Goal: Transaction & Acquisition: Obtain resource

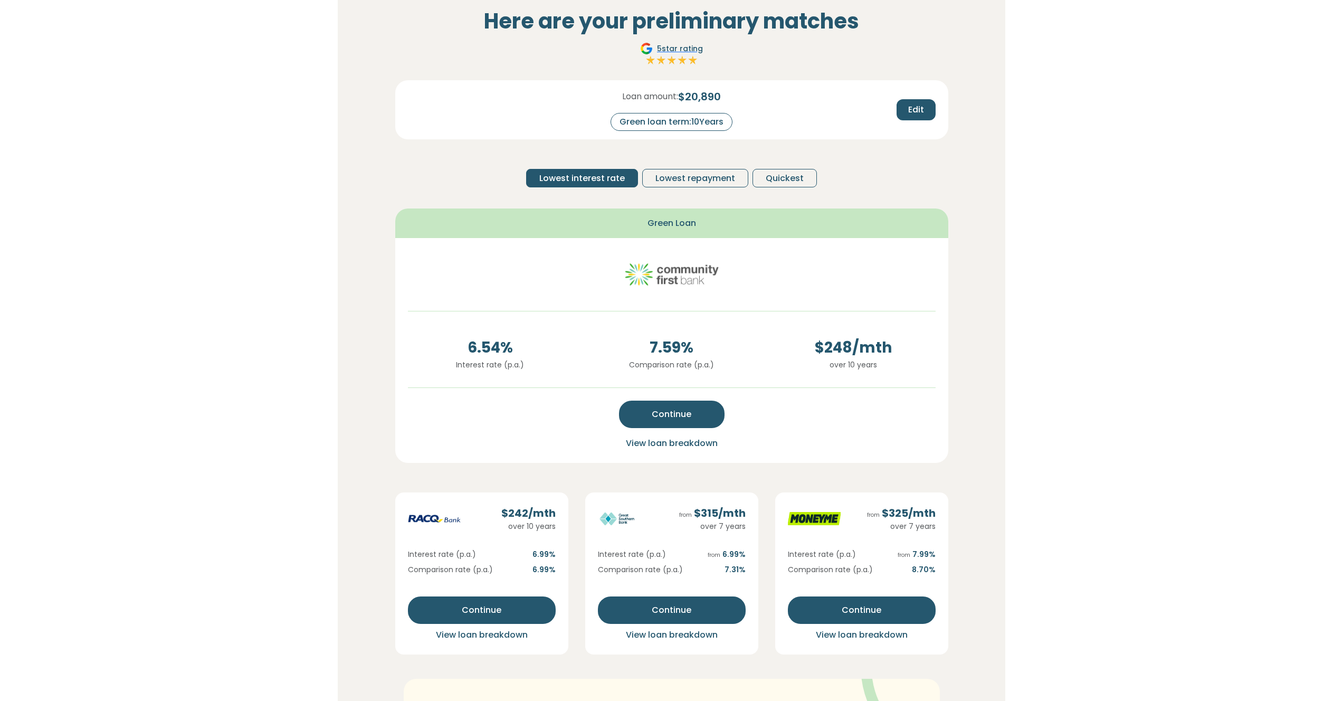
scroll to position [61, 0]
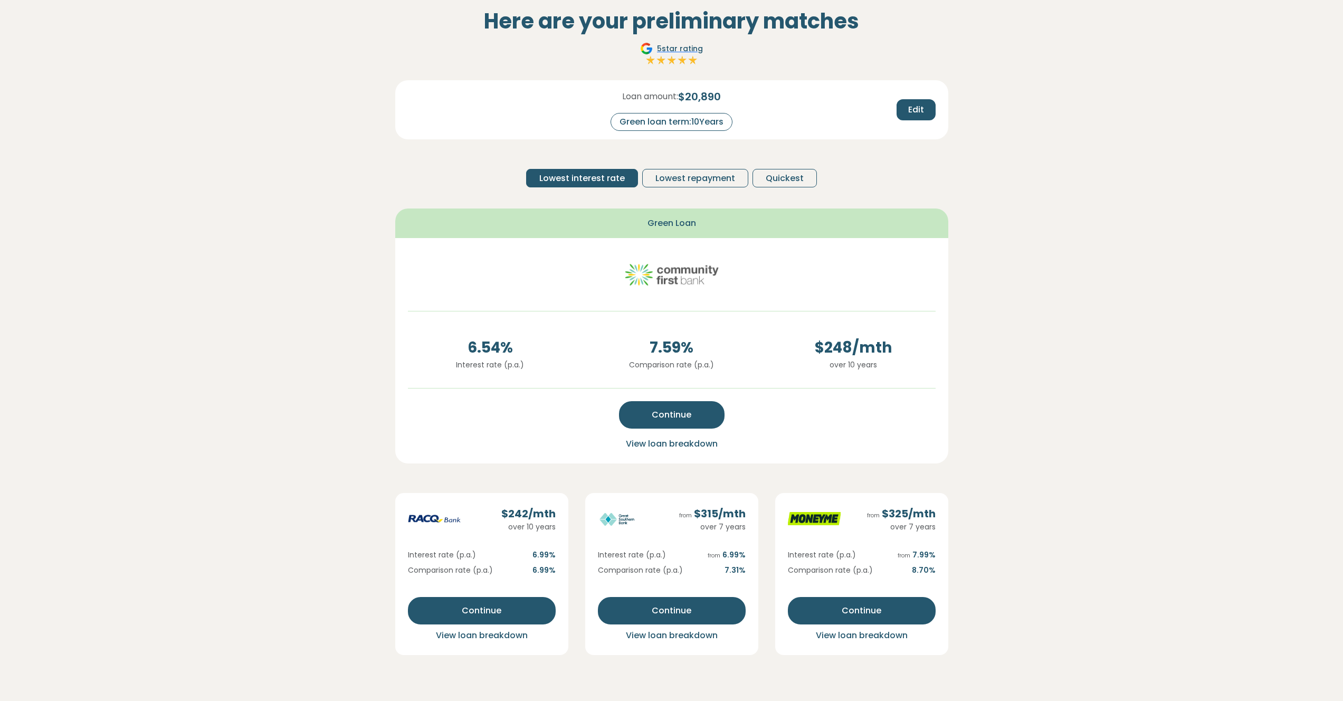
click at [275, 168] on section "Here are your preliminary matches 5 star rating Loan amount: $ 20,890 Green loa…" at bounding box center [671, 447] width 1343 height 920
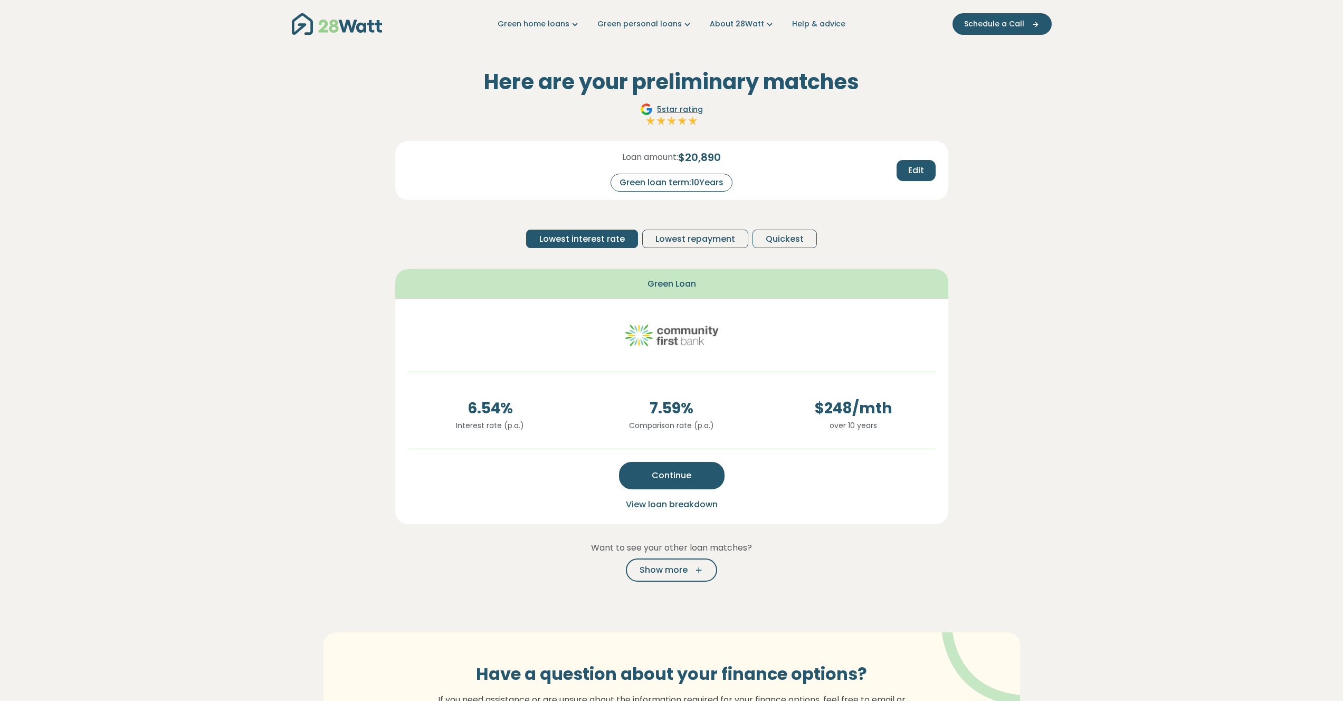
scroll to position [61, 0]
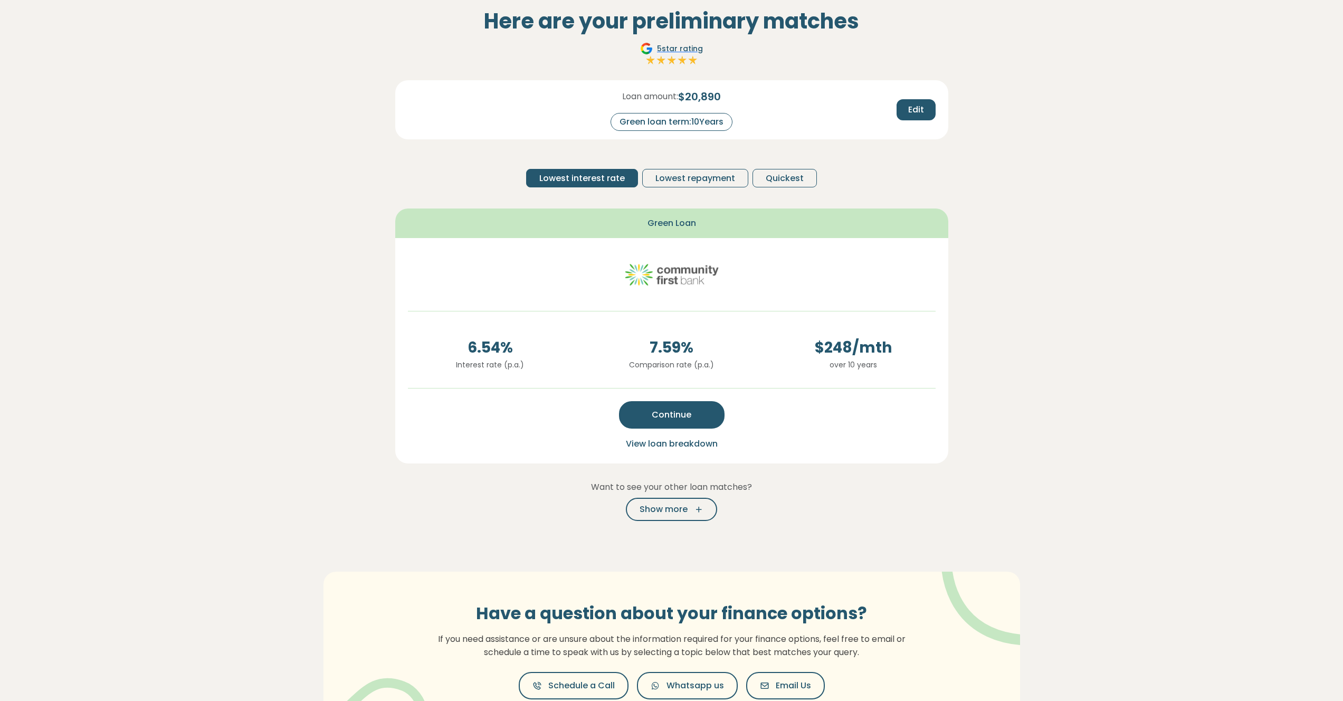
click at [308, 375] on section "Here are your preliminary matches 5 star rating Loan amount: $ 20,890 Green loa…" at bounding box center [671, 380] width 1343 height 786
click at [649, 449] on span "View loan breakdown" at bounding box center [672, 444] width 92 height 12
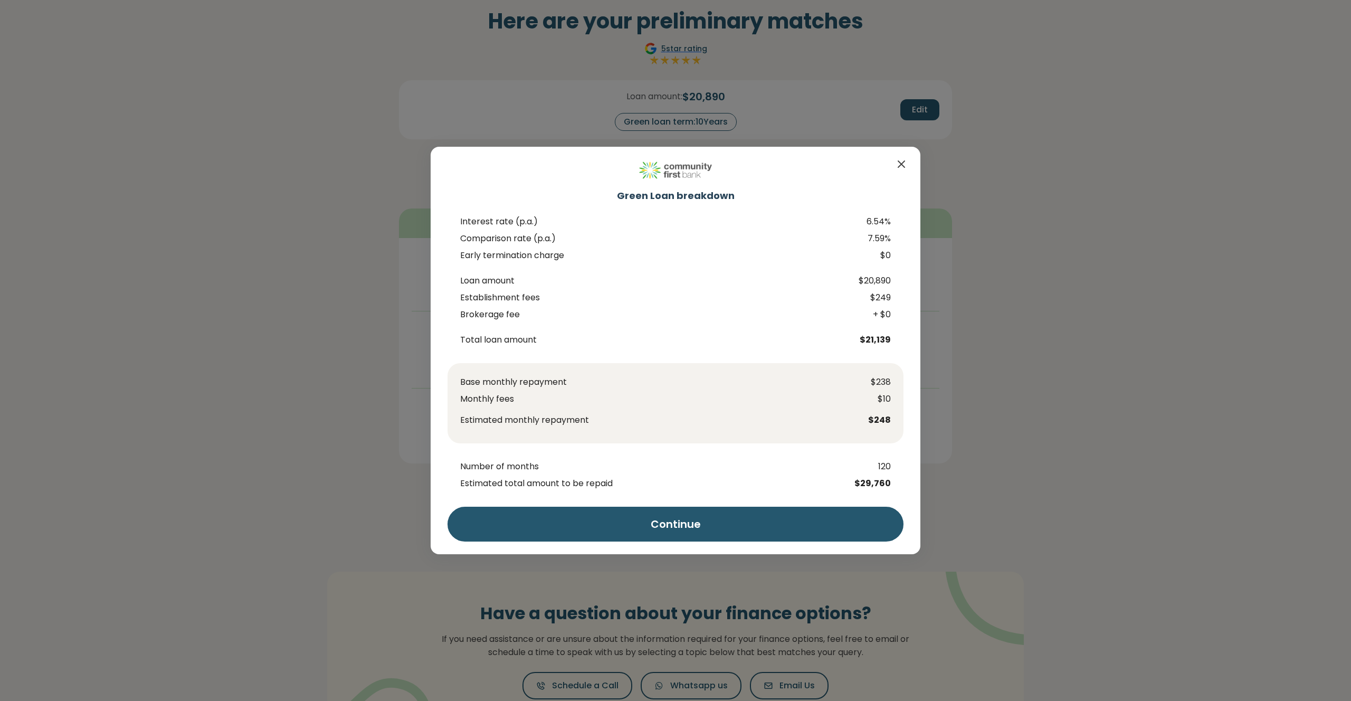
click at [898, 164] on icon "Close" at bounding box center [901, 164] width 13 height 13
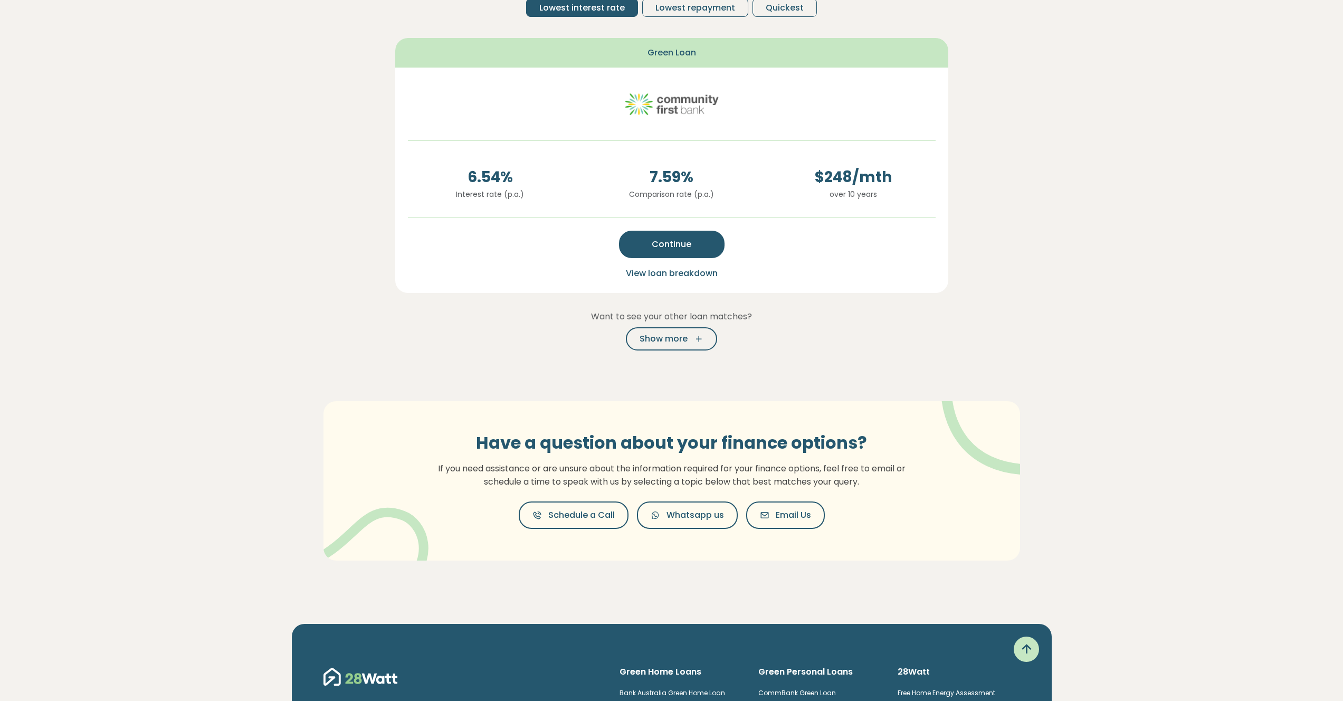
scroll to position [470, 0]
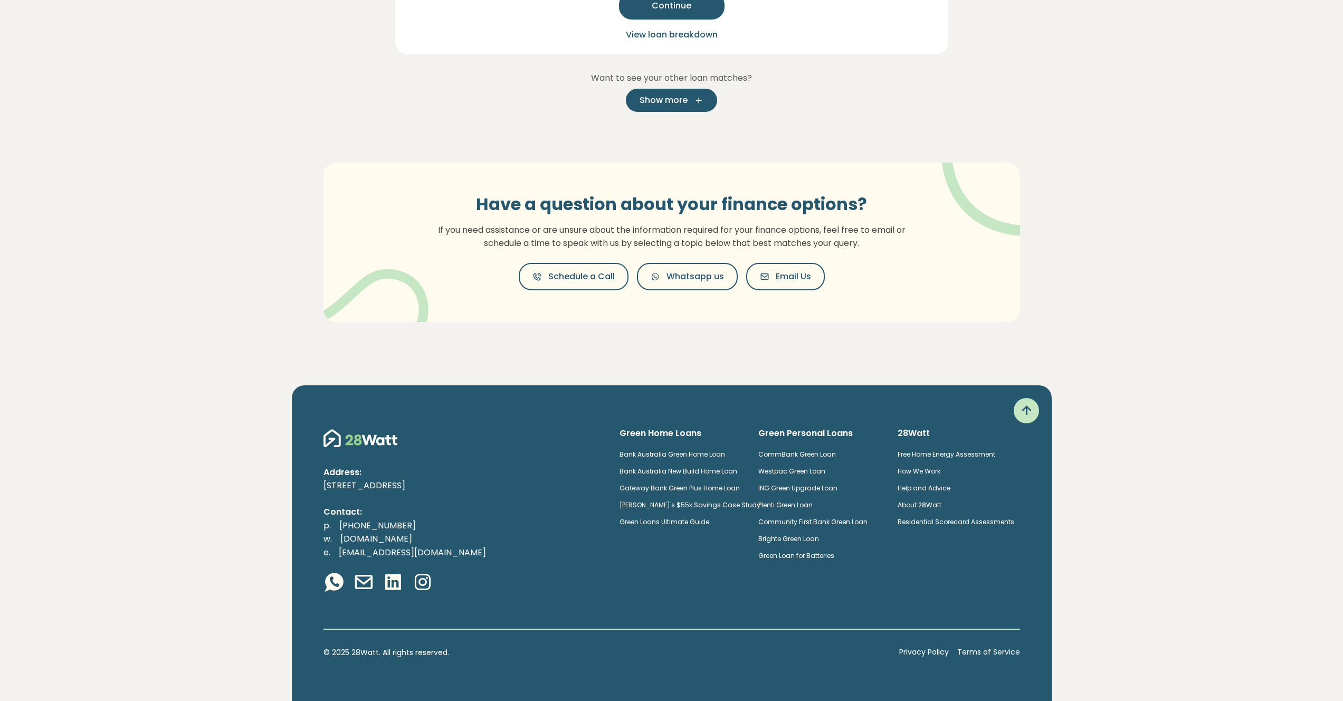
click at [691, 103] on icon "button" at bounding box center [696, 101] width 16 height 10
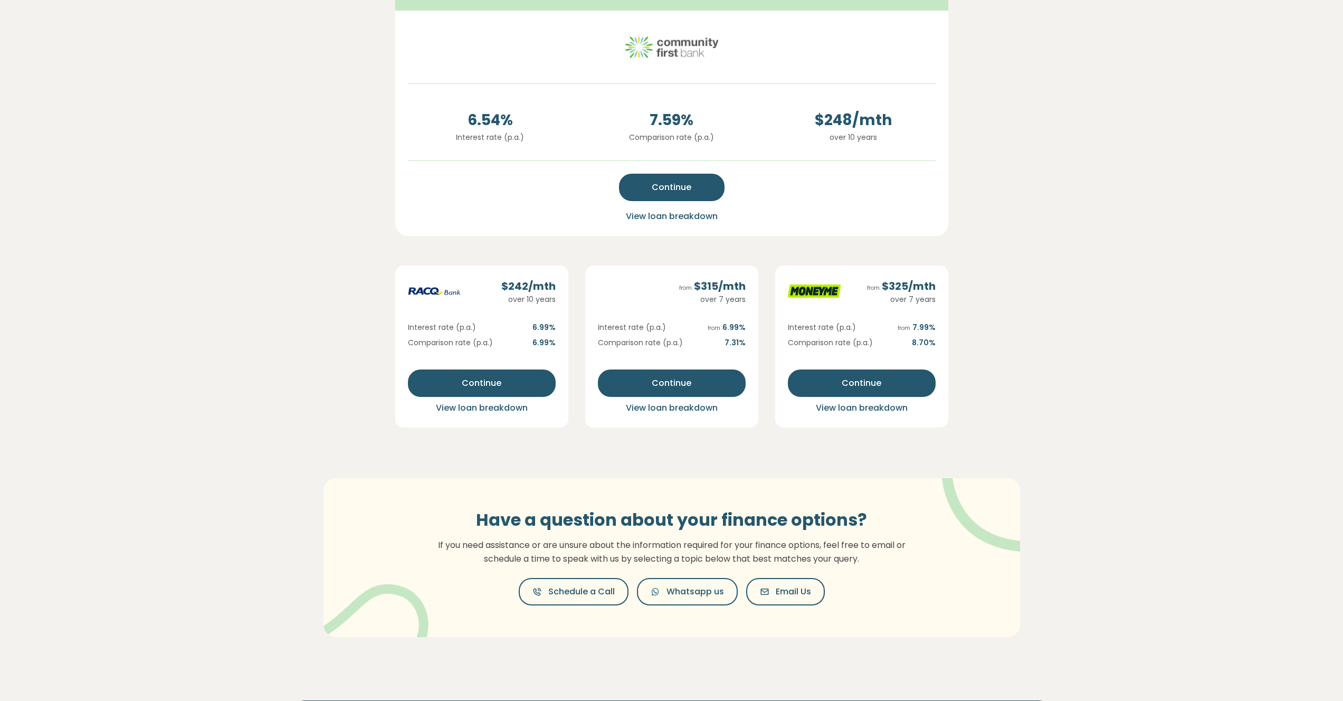
scroll to position [95, 0]
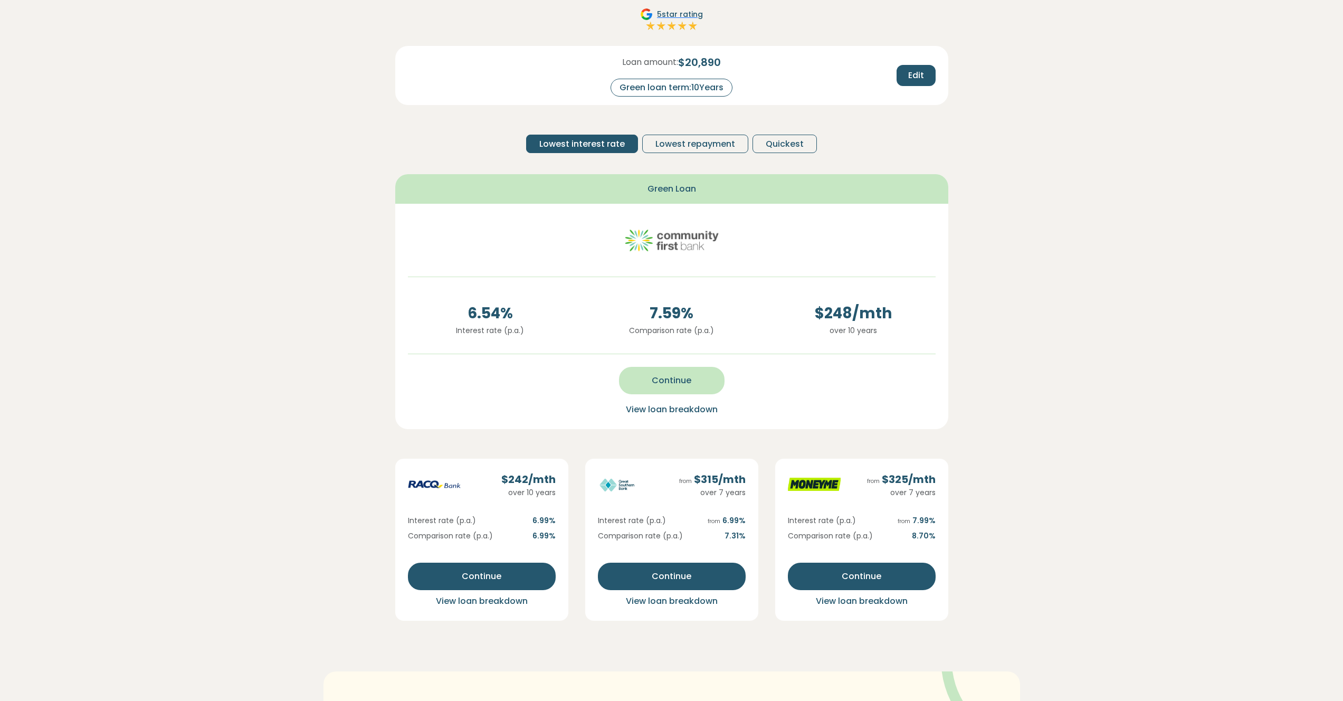
click at [676, 383] on span "Continue" at bounding box center [672, 380] width 40 height 13
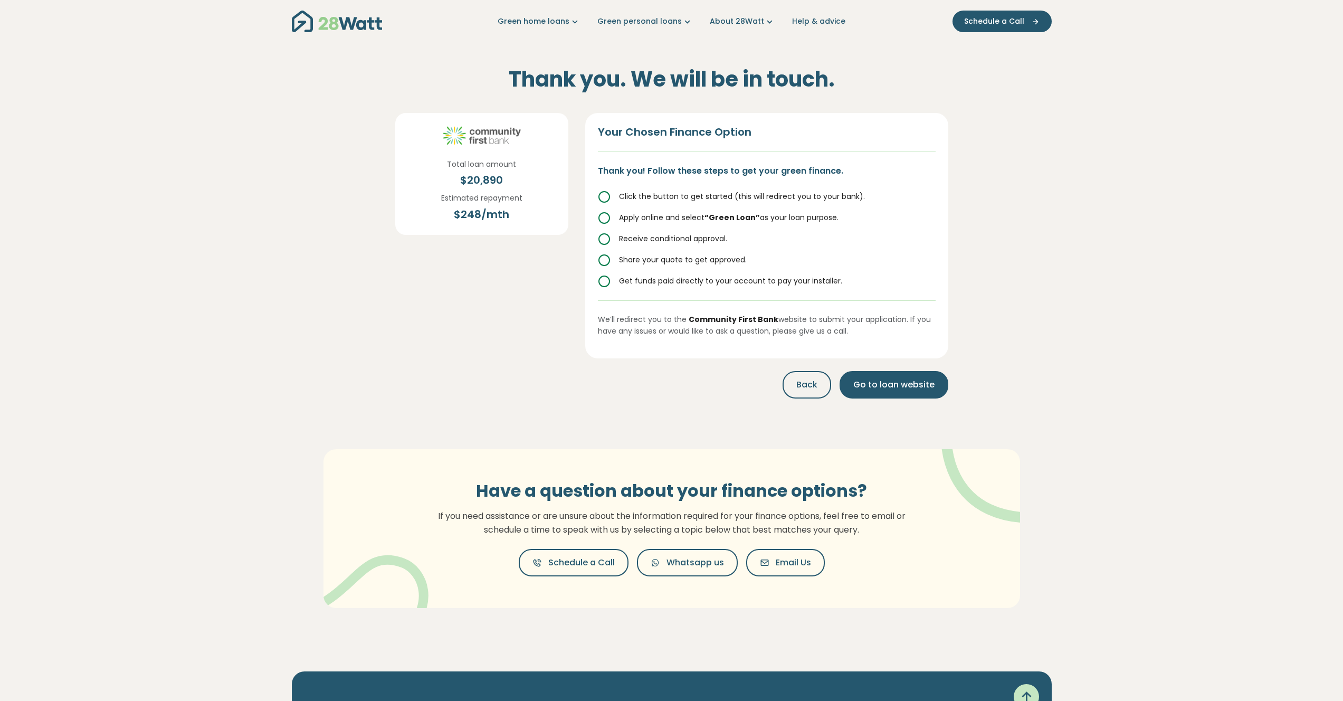
scroll to position [0, 0]
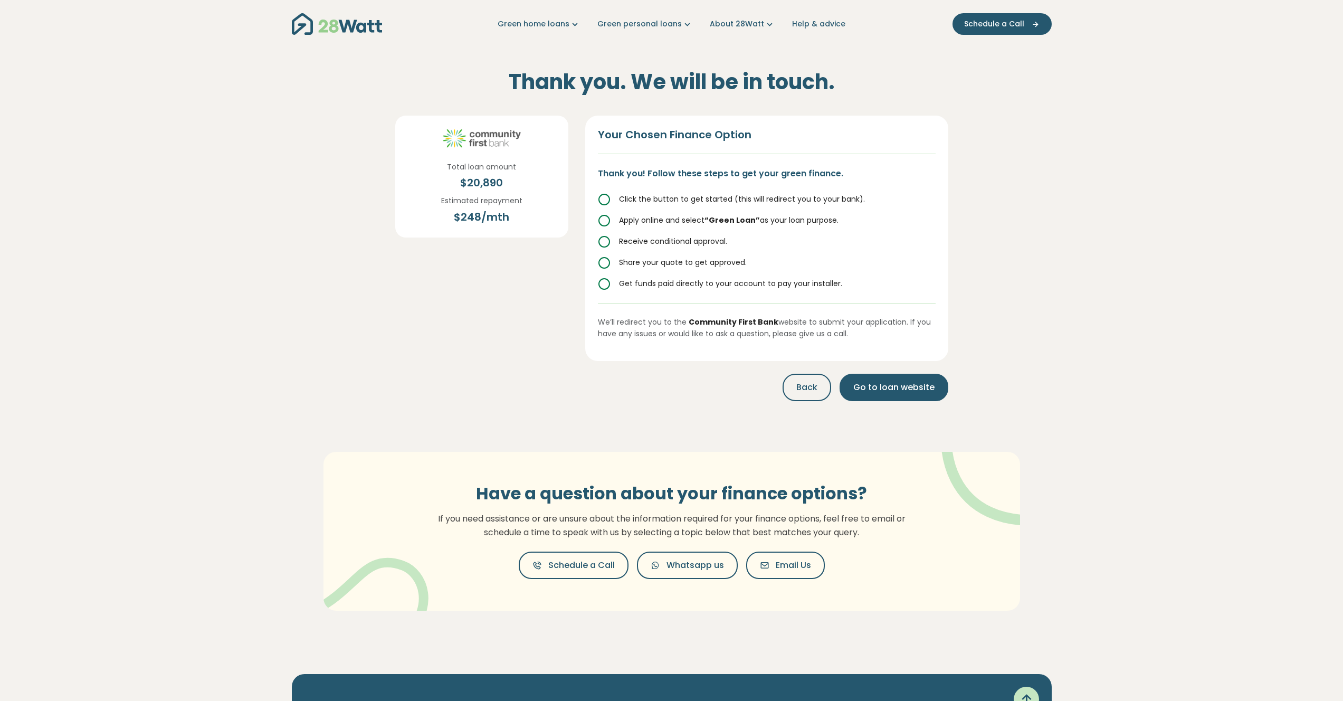
click at [602, 201] on icon at bounding box center [604, 199] width 13 height 13
click at [902, 390] on span "Go to loan website" at bounding box center [894, 387] width 81 height 13
